Goal: Information Seeking & Learning: Learn about a topic

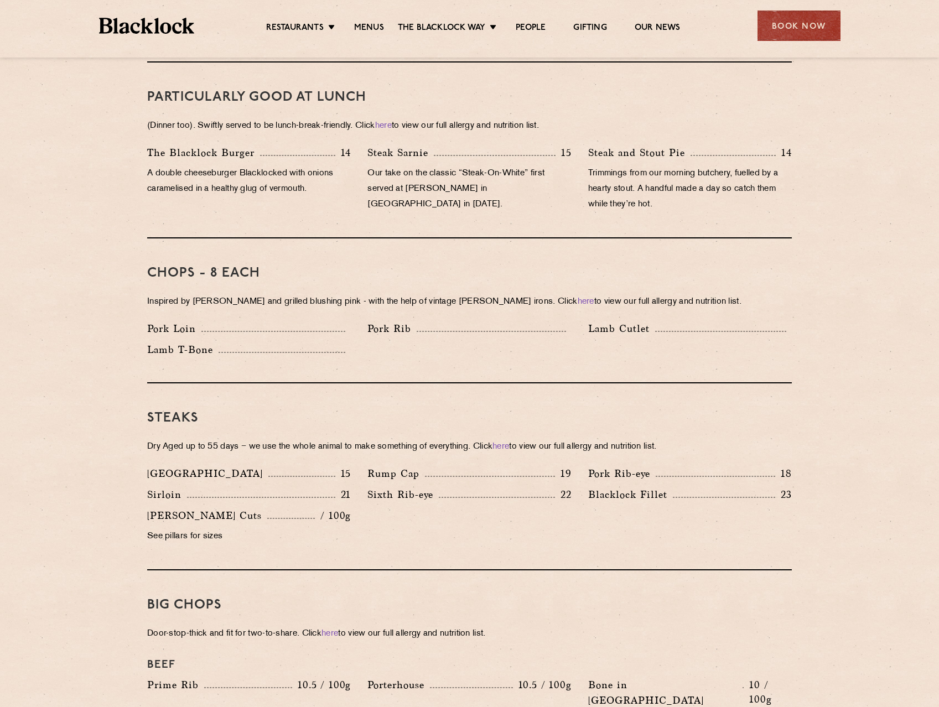
scroll to position [775, 0]
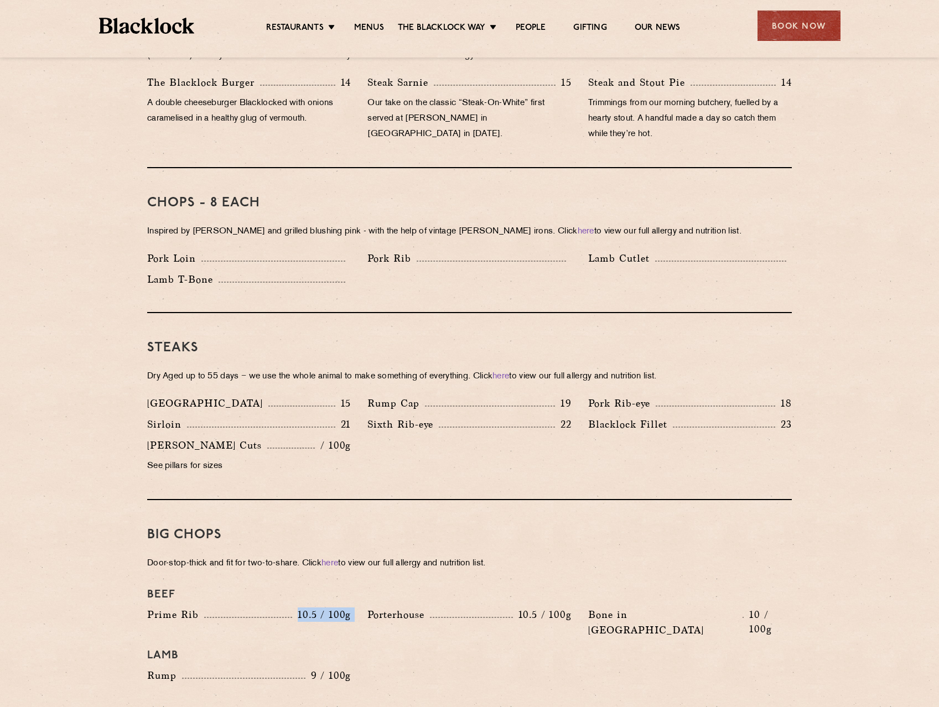
drag, startPoint x: 287, startPoint y: 599, endPoint x: 387, endPoint y: 611, distance: 100.3
click at [376, 608] on div "Beef Prime Rib 10.5 / 100g Porterhouse 10.5 / 100g Bone in Sirloin 10 / 100g La…" at bounding box center [469, 636] width 661 height 106
click at [428, 649] on h4 "Lamb" at bounding box center [469, 655] width 645 height 13
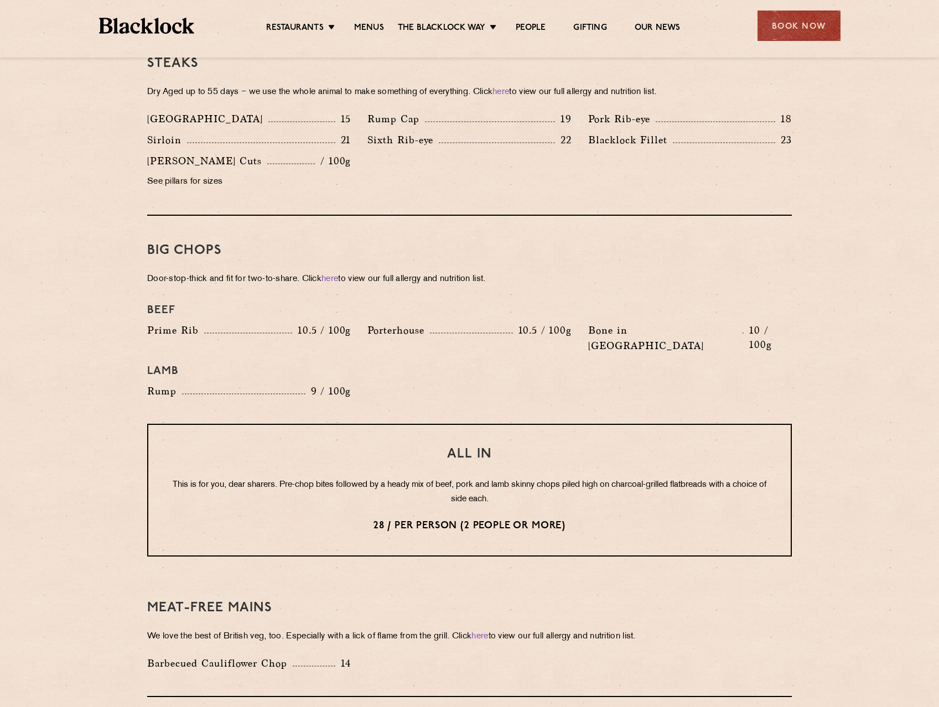
scroll to position [1107, 0]
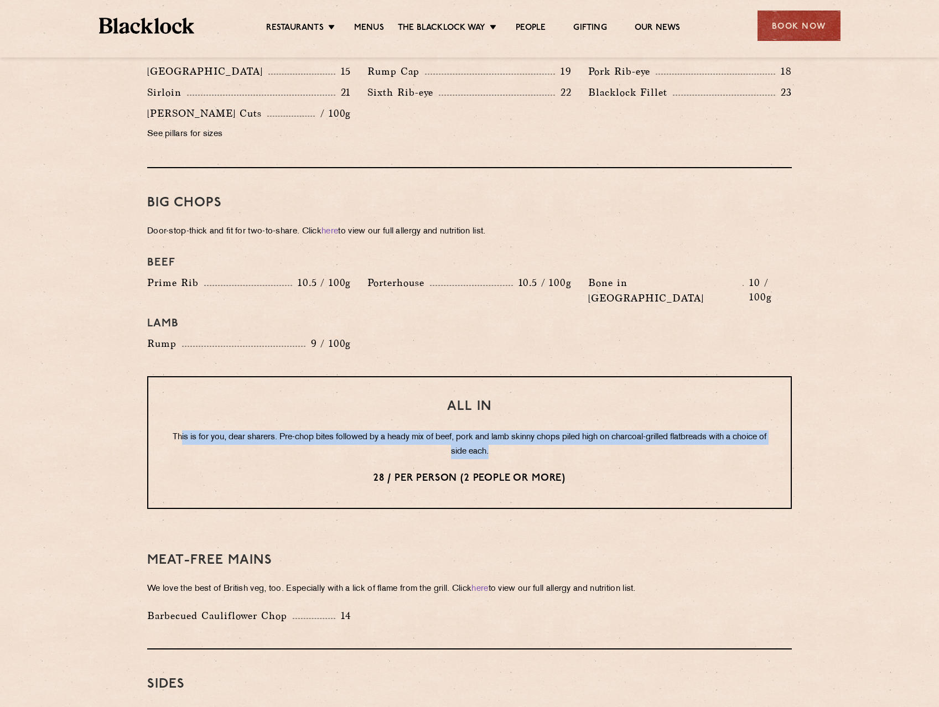
drag, startPoint x: 194, startPoint y: 405, endPoint x: 762, endPoint y: 418, distance: 568.0
click at [762, 431] on p "This is for you, dear sharers. Pre-chop bites followed by a heady mix of beef, …" at bounding box center [469, 445] width 598 height 29
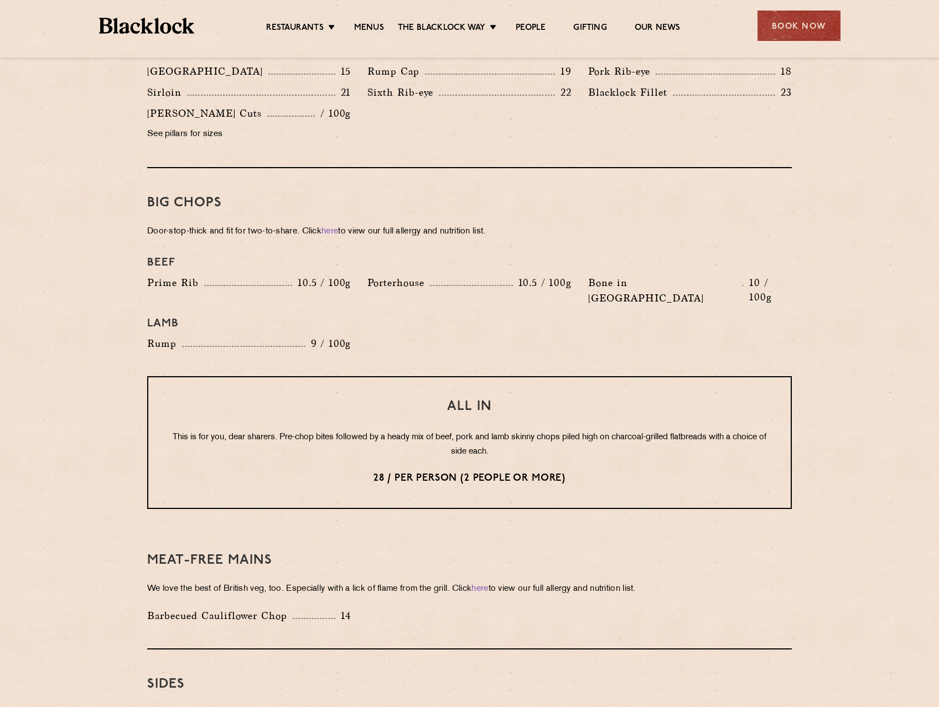
click at [750, 433] on div "All In This is for you, dear sharers. Pre-chop bites followed by a heady mix of…" at bounding box center [469, 442] width 645 height 133
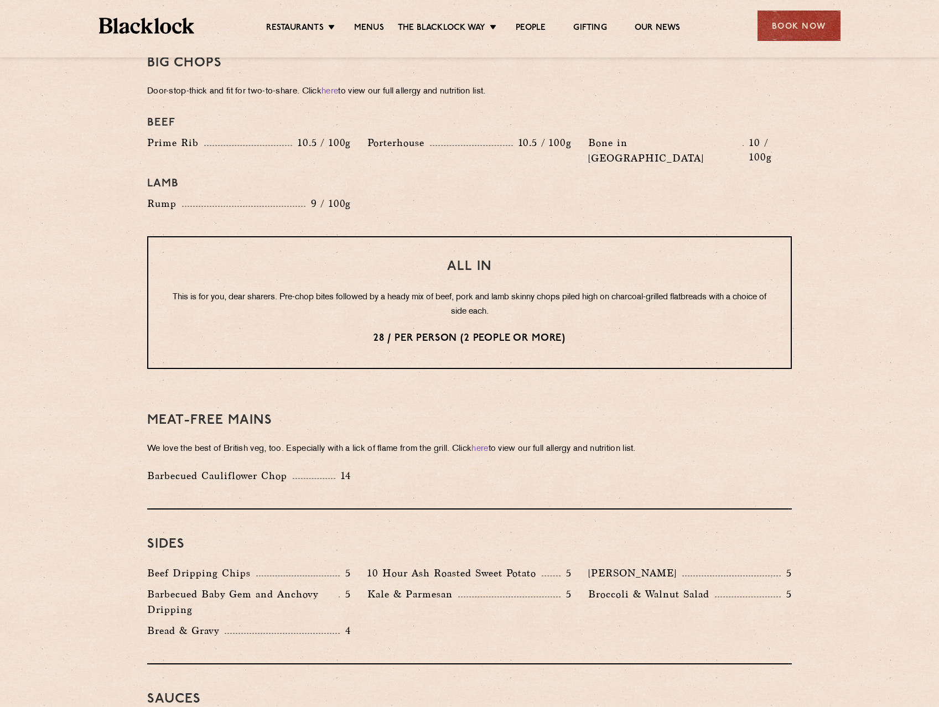
scroll to position [1328, 0]
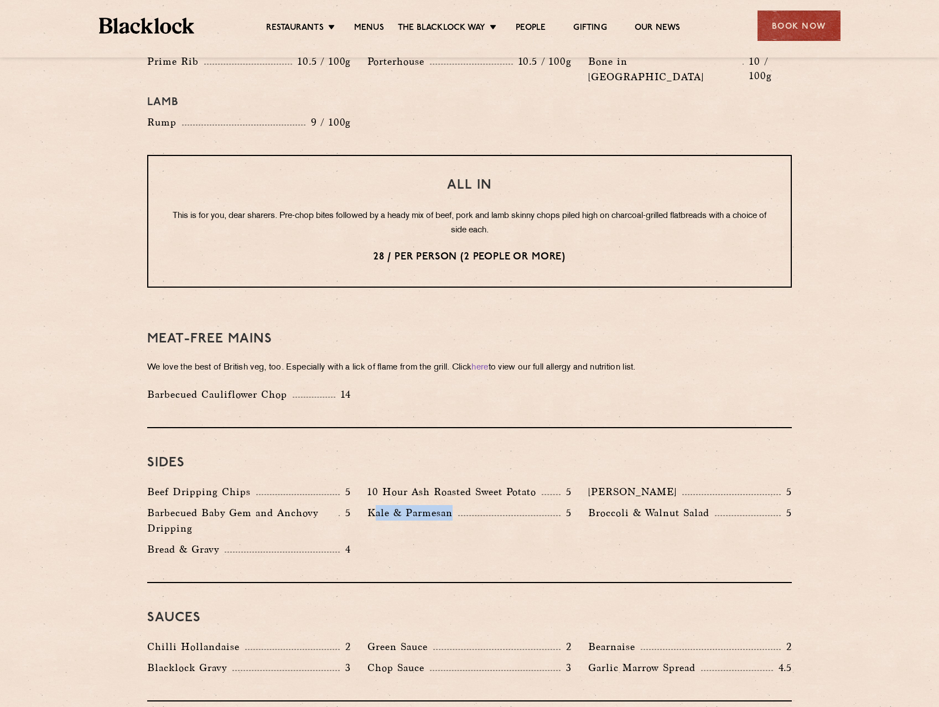
drag, startPoint x: 376, startPoint y: 485, endPoint x: 509, endPoint y: 503, distance: 134.0
click at [509, 505] on div "Kale & Parmesan 5" at bounding box center [469, 523] width 220 height 37
click at [514, 508] on div "Kale & Parmesan 5" at bounding box center [469, 523] width 220 height 37
drag, startPoint x: 615, startPoint y: 498, endPoint x: 716, endPoint y: 496, distance: 101.3
click at [716, 505] on div "Broccoli & Walnut Salad 5" at bounding box center [690, 523] width 220 height 37
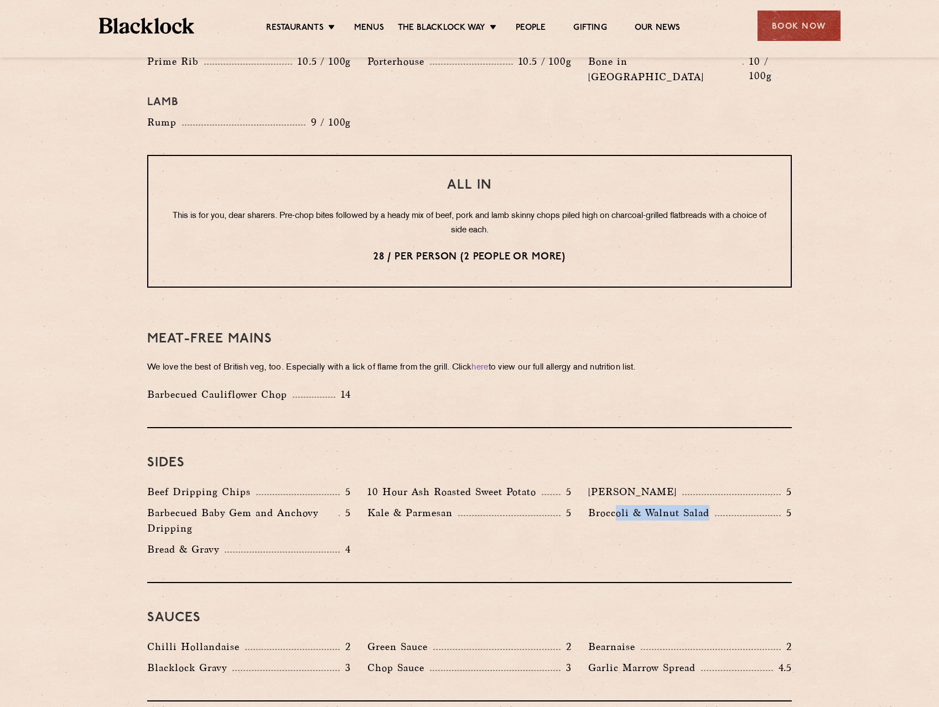
drag, startPoint x: 713, startPoint y: 520, endPoint x: 702, endPoint y: 528, distance: 13.8
click at [712, 520] on div "Beef Dripping Chips 5 10 Hour Ash Roasted Sweet Potato 5 Autumn Slaw 5 Barbecue…" at bounding box center [469, 523] width 661 height 79
click at [685, 535] on div "Sides Beef Dripping Chips 5 10 Hour Ash Roasted Sweet Potato 5 Autumn Slaw 5 Ba…" at bounding box center [469, 505] width 645 height 155
click at [600, 531] on div "Beef Dripping Chips 5 10 Hour Ash Roasted Sweet Potato 5 Autumn Slaw 5 Barbecue…" at bounding box center [469, 523] width 661 height 79
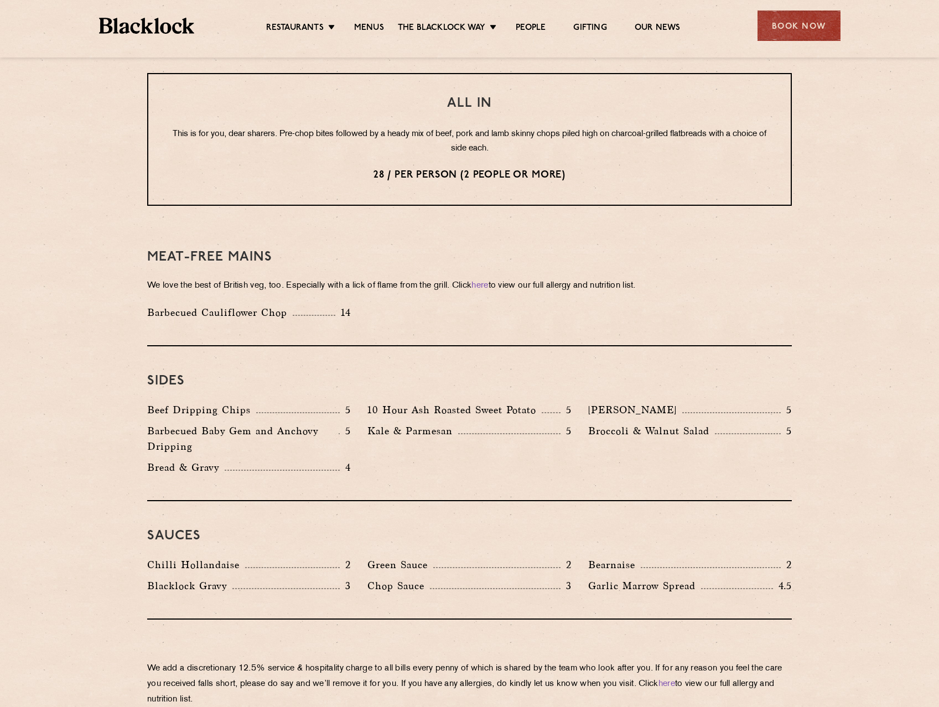
scroll to position [1439, 0]
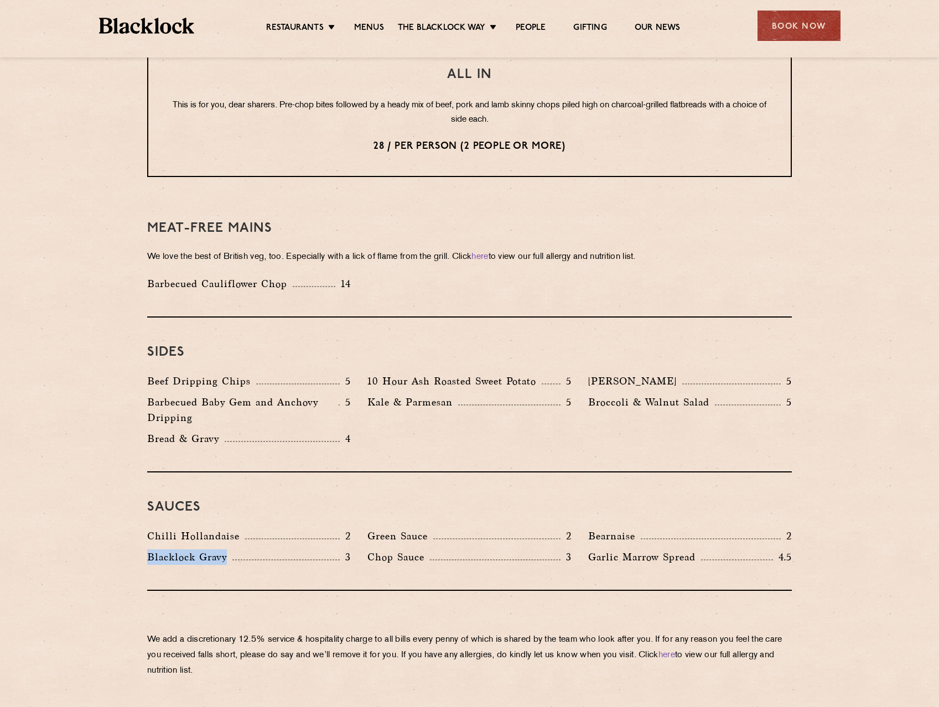
drag, startPoint x: 132, startPoint y: 526, endPoint x: 271, endPoint y: 531, distance: 138.5
click at [325, 550] on div "[PERSON_NAME] Gravy 3" at bounding box center [249, 560] width 220 height 21
drag, startPoint x: 154, startPoint y: 496, endPoint x: 327, endPoint y: 524, distance: 174.8
click at [325, 523] on div "Sauces Chilli Hollandaise 2 Green Sauce 2 Bearnaise 2 [PERSON_NAME] Gravy 3 Cho…" at bounding box center [469, 532] width 645 height 118
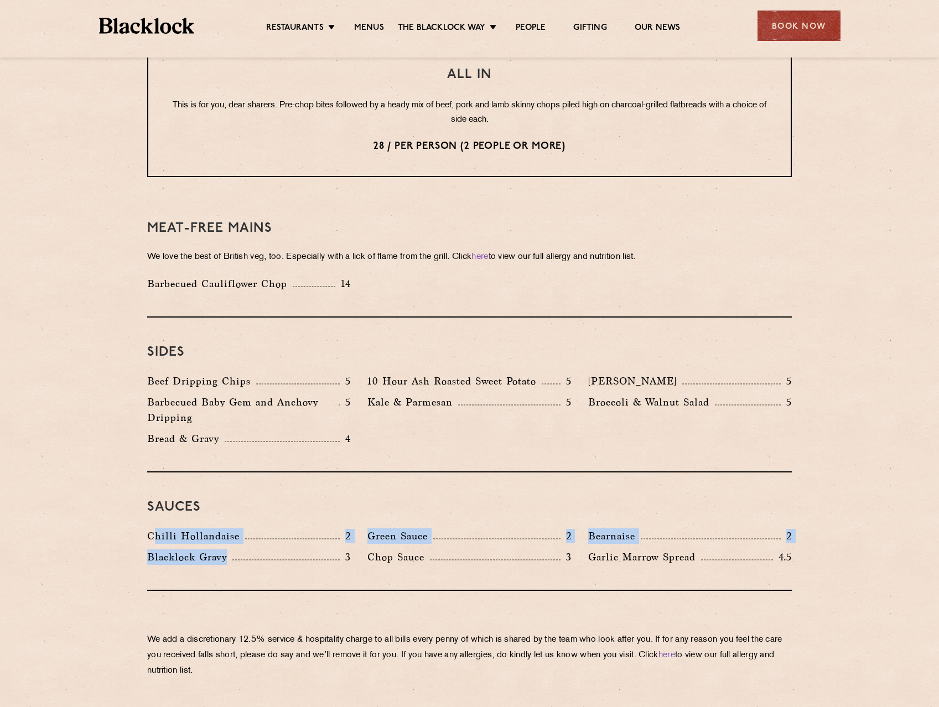
click at [334, 550] on div "[PERSON_NAME] Gravy 3" at bounding box center [249, 557] width 204 height 15
click at [351, 550] on div "[PERSON_NAME] Gravy 3" at bounding box center [249, 560] width 220 height 21
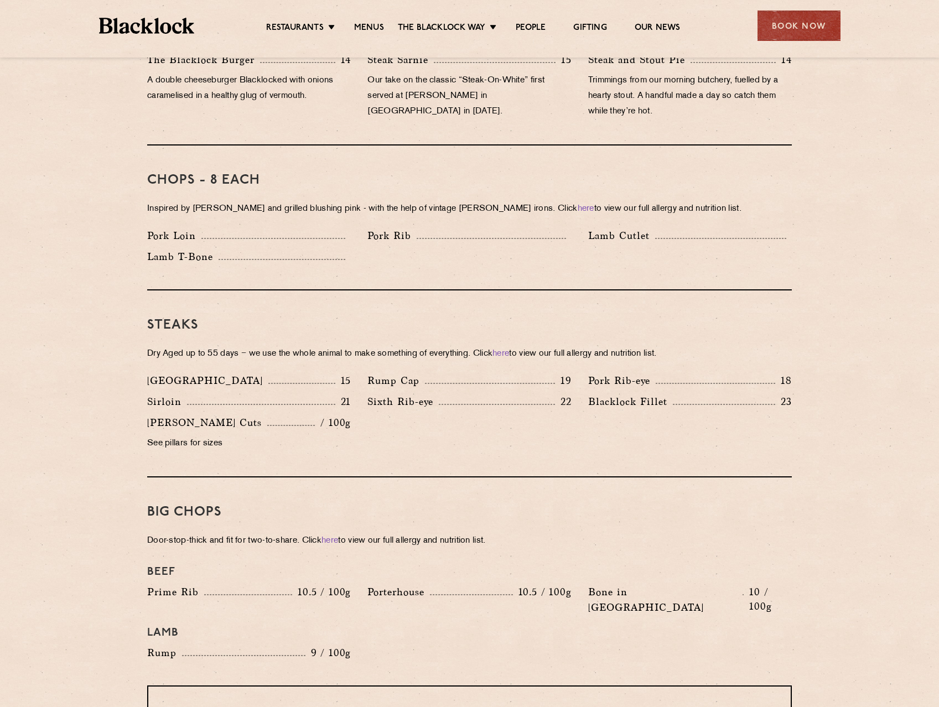
scroll to position [794, 0]
